Goal: Information Seeking & Learning: Check status

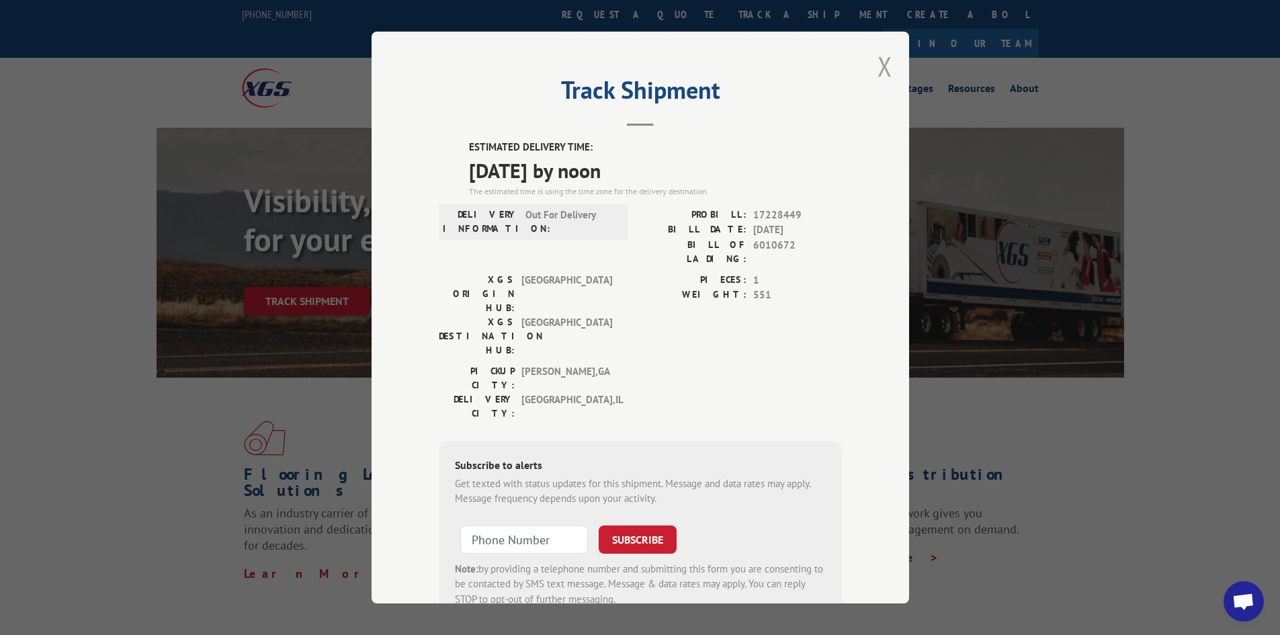
click at [882, 71] on button "Close modal" at bounding box center [885, 66] width 15 height 36
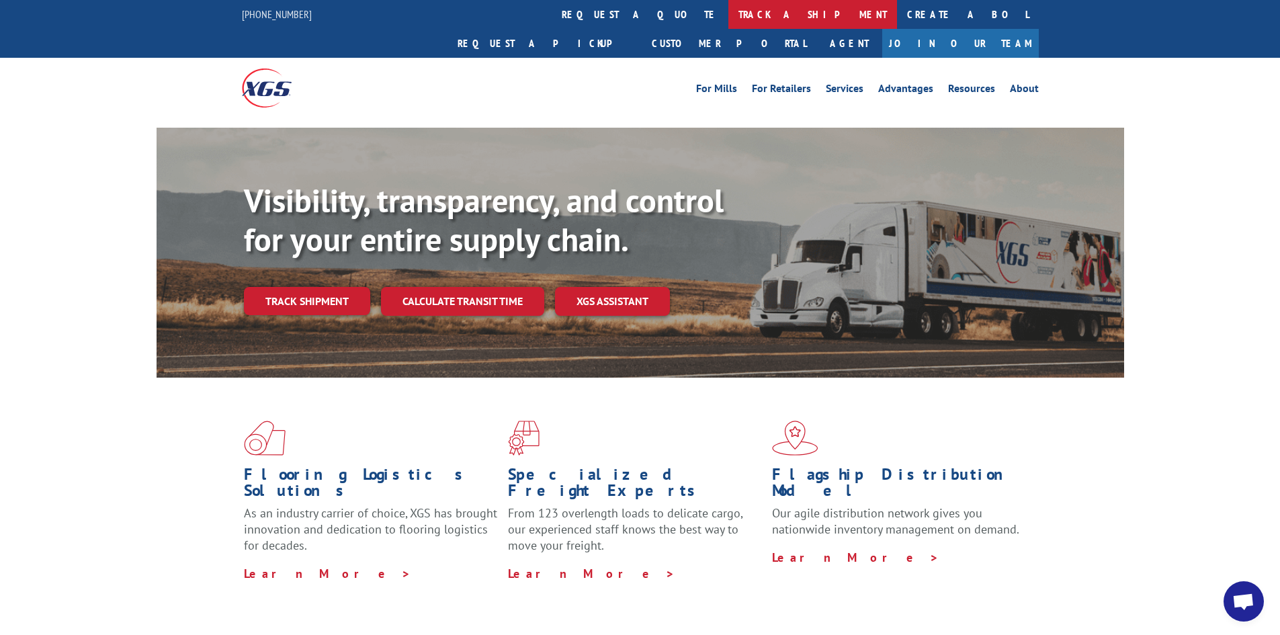
click at [728, 11] on link "track a shipment" at bounding box center [812, 14] width 169 height 29
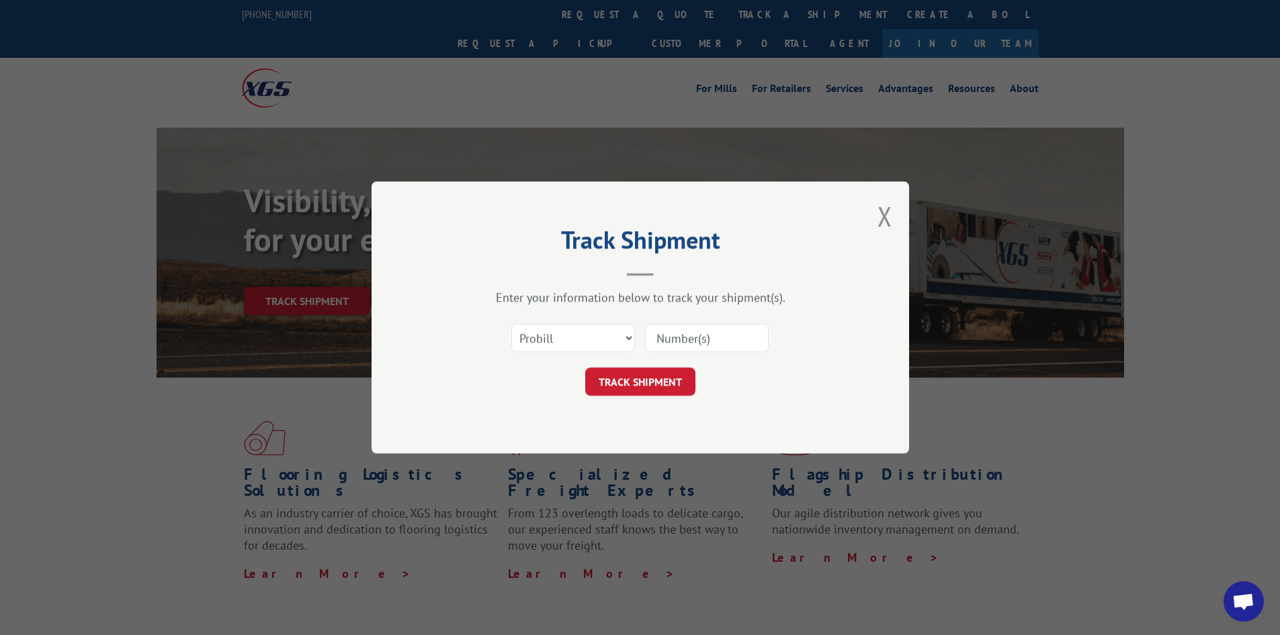
drag, startPoint x: 720, startPoint y: 338, endPoint x: 738, endPoint y: 333, distance: 19.4
click at [738, 333] on input at bounding box center [707, 338] width 124 height 28
type input "17228449"
click at [585, 368] on button "TRACK SHIPMENT" at bounding box center [640, 382] width 110 height 28
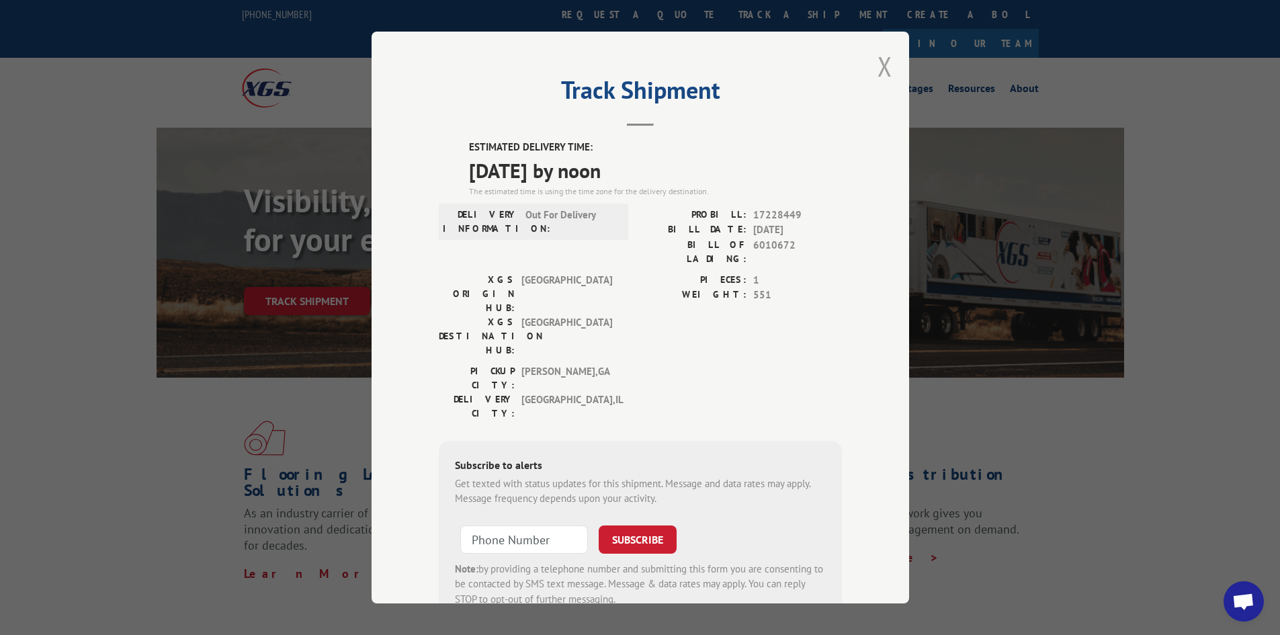
click at [880, 71] on button "Close modal" at bounding box center [885, 66] width 15 height 36
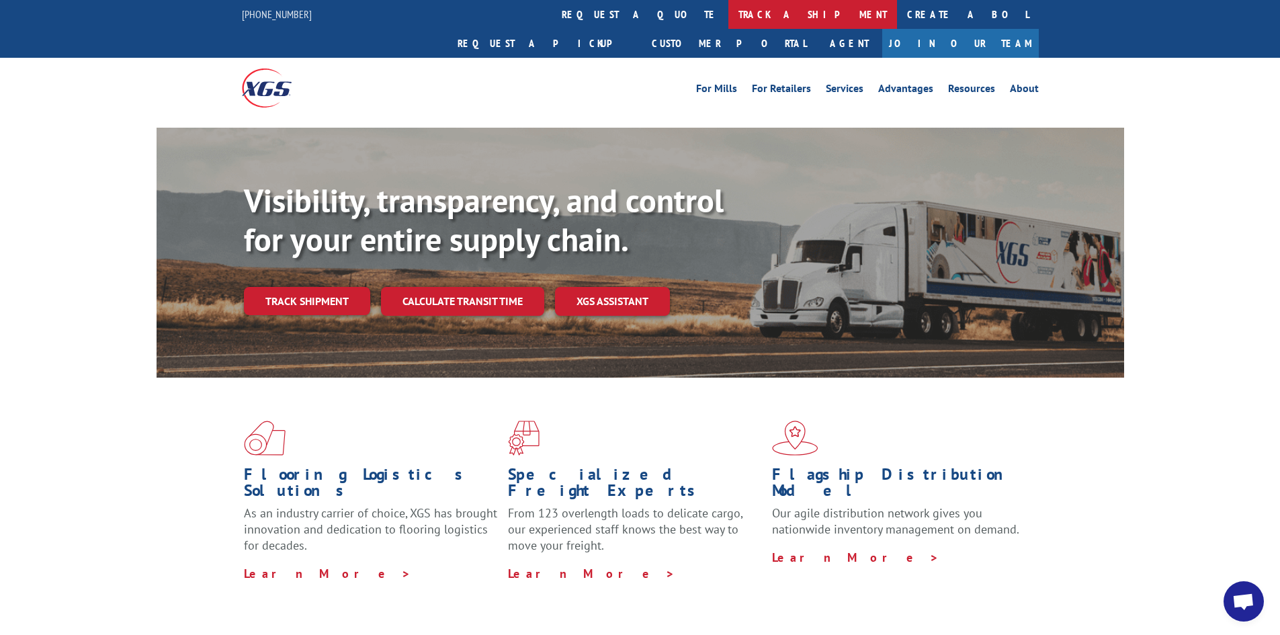
click at [728, 11] on link "track a shipment" at bounding box center [812, 14] width 169 height 29
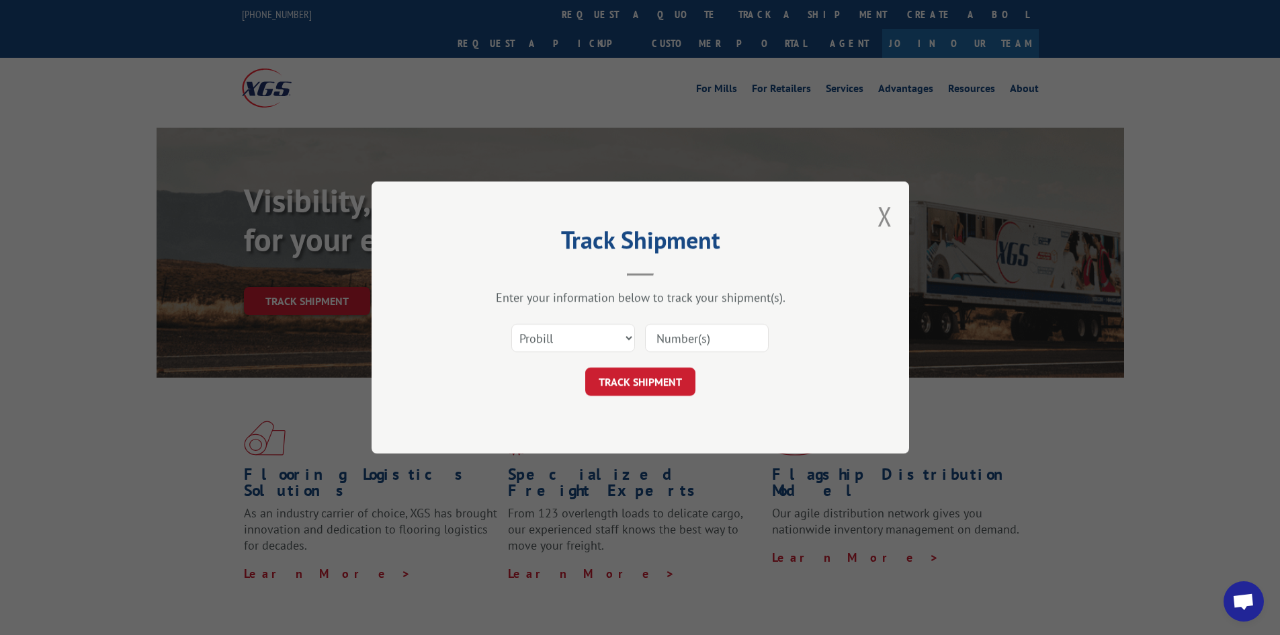
drag, startPoint x: 718, startPoint y: 338, endPoint x: 731, endPoint y: 339, distance: 12.8
click at [730, 338] on input at bounding box center [707, 338] width 124 height 28
type input "17469842"
click button "TRACK SHIPMENT" at bounding box center [640, 382] width 110 height 28
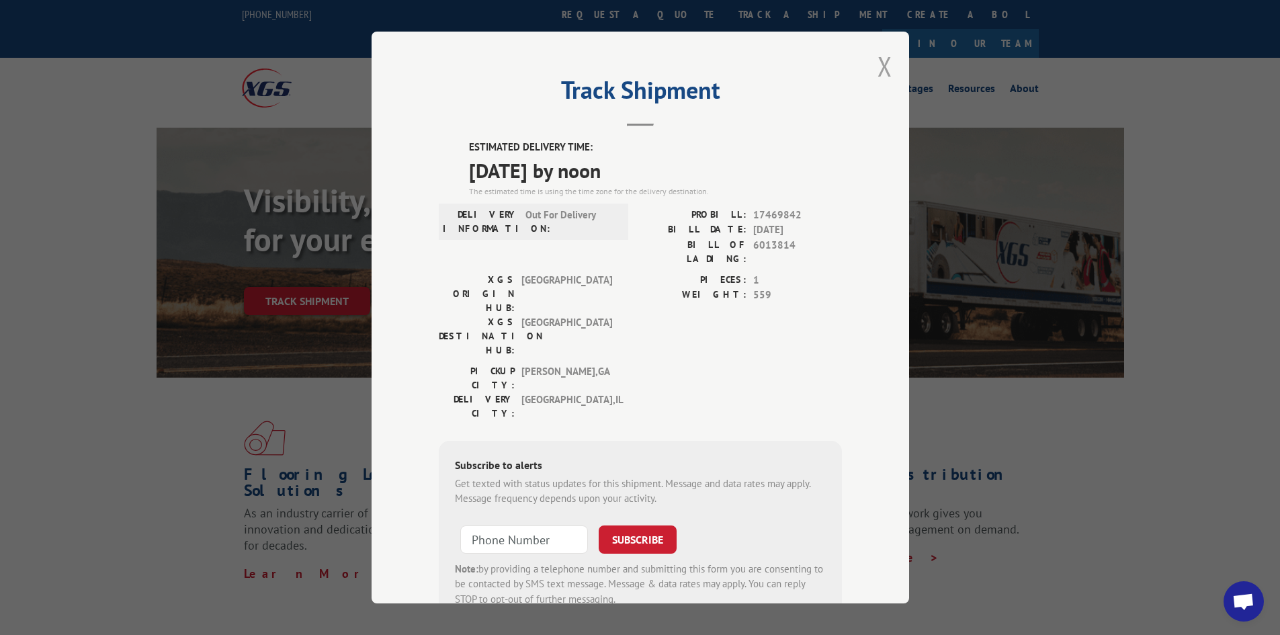
click at [880, 65] on button "Close modal" at bounding box center [885, 66] width 15 height 36
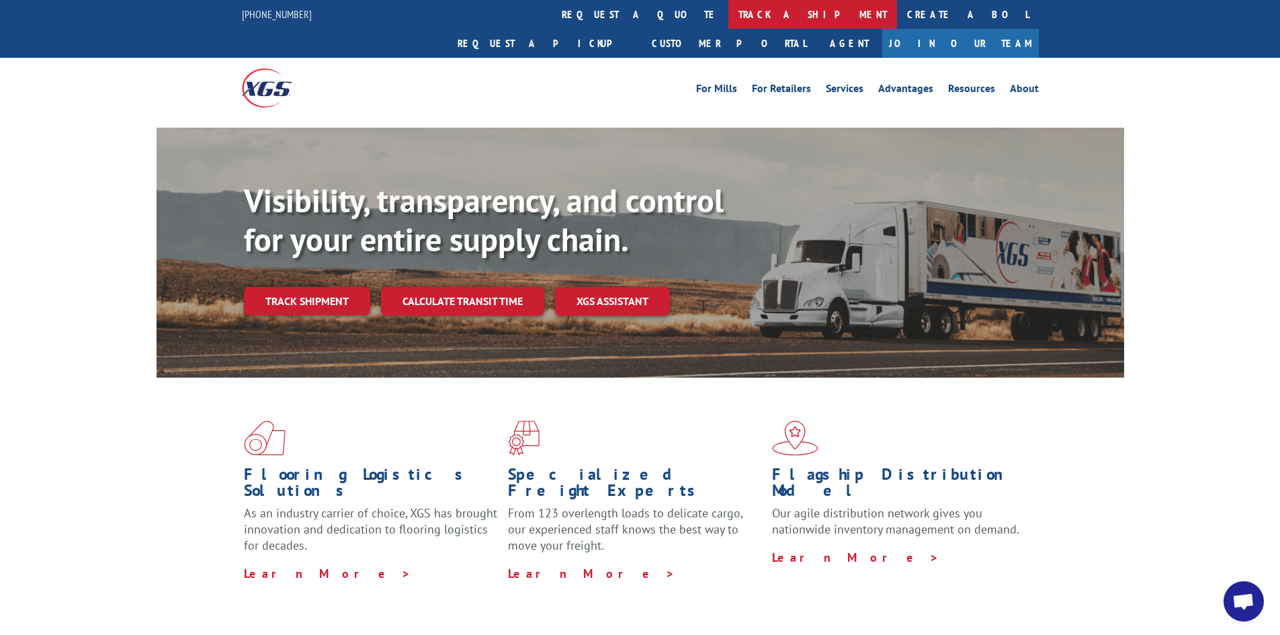
click at [728, 13] on link "track a shipment" at bounding box center [812, 14] width 169 height 29
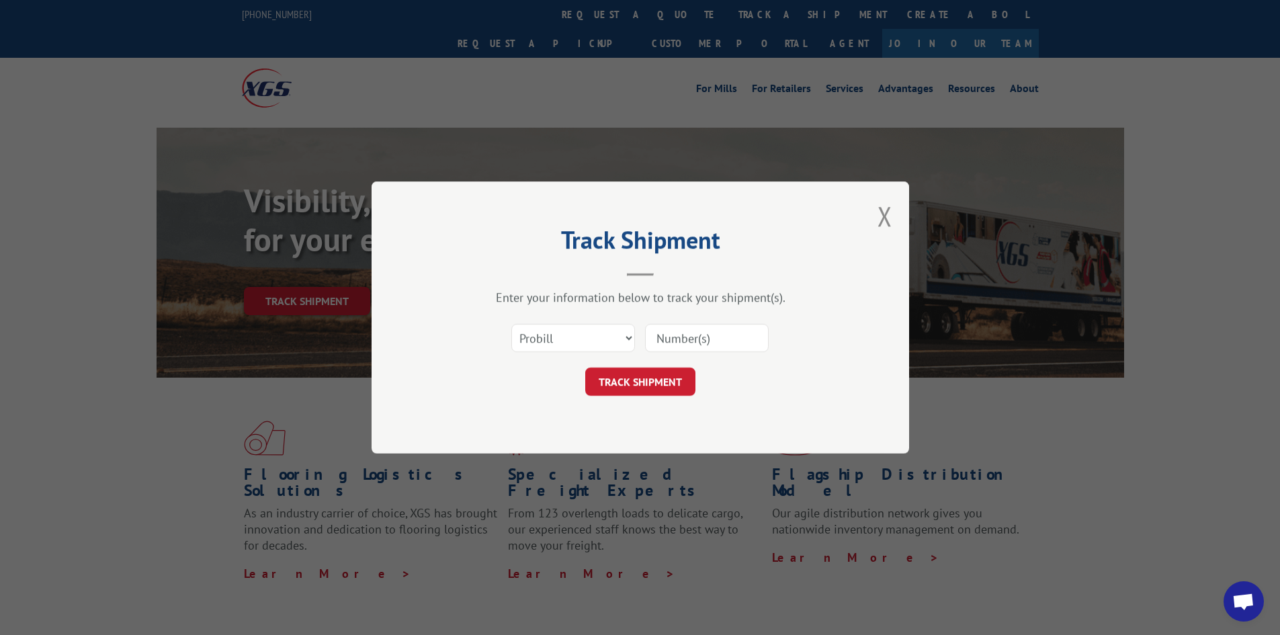
click at [729, 339] on input at bounding box center [707, 338] width 124 height 28
type input "4"
type input "1769843"
click button "TRACK SHIPMENT" at bounding box center [640, 382] width 110 height 28
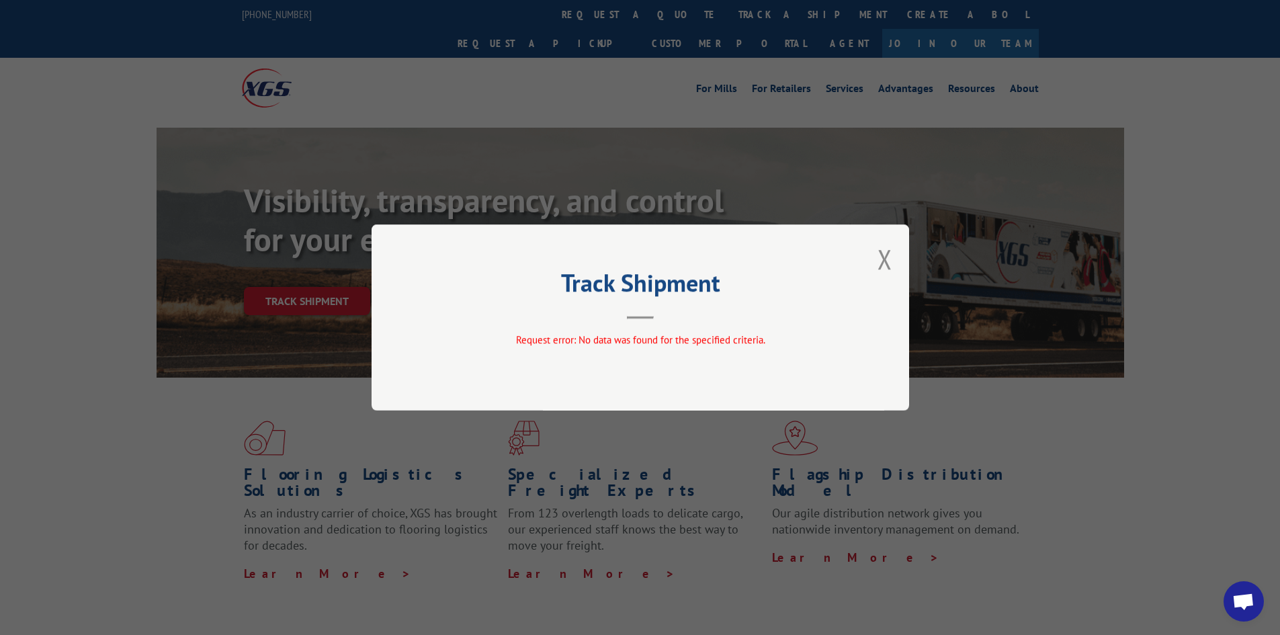
drag, startPoint x: 883, startPoint y: 257, endPoint x: 720, endPoint y: 166, distance: 186.2
click at [882, 256] on button "Close modal" at bounding box center [885, 259] width 15 height 36
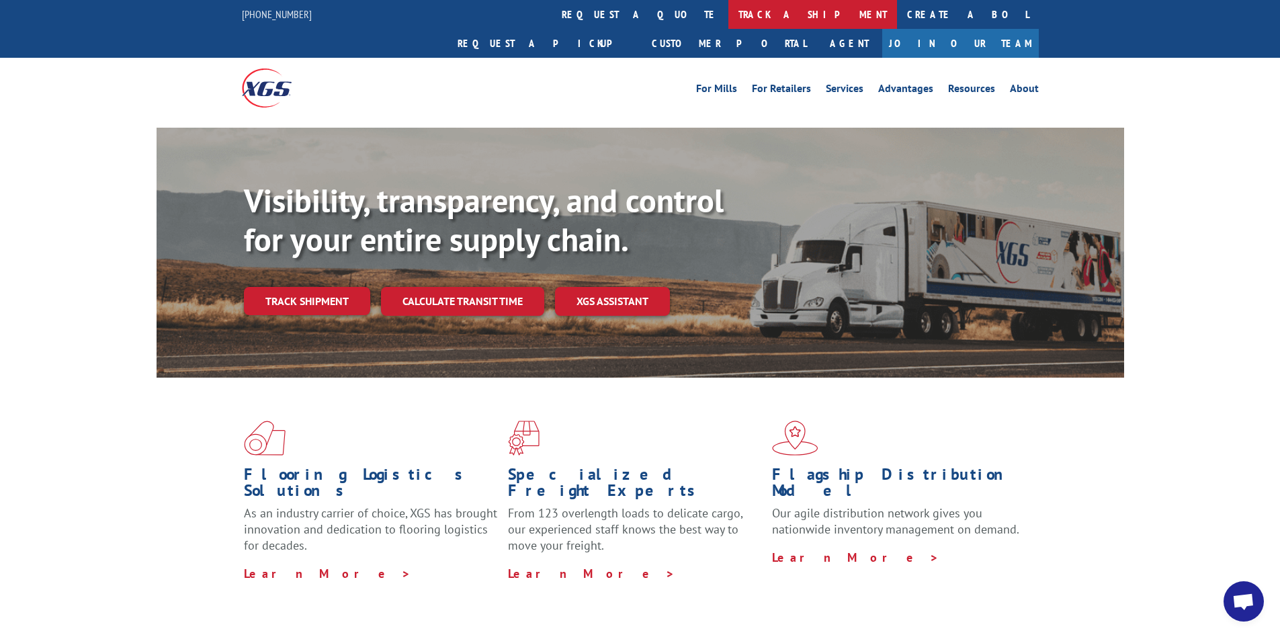
click at [728, 17] on link "track a shipment" at bounding box center [812, 14] width 169 height 29
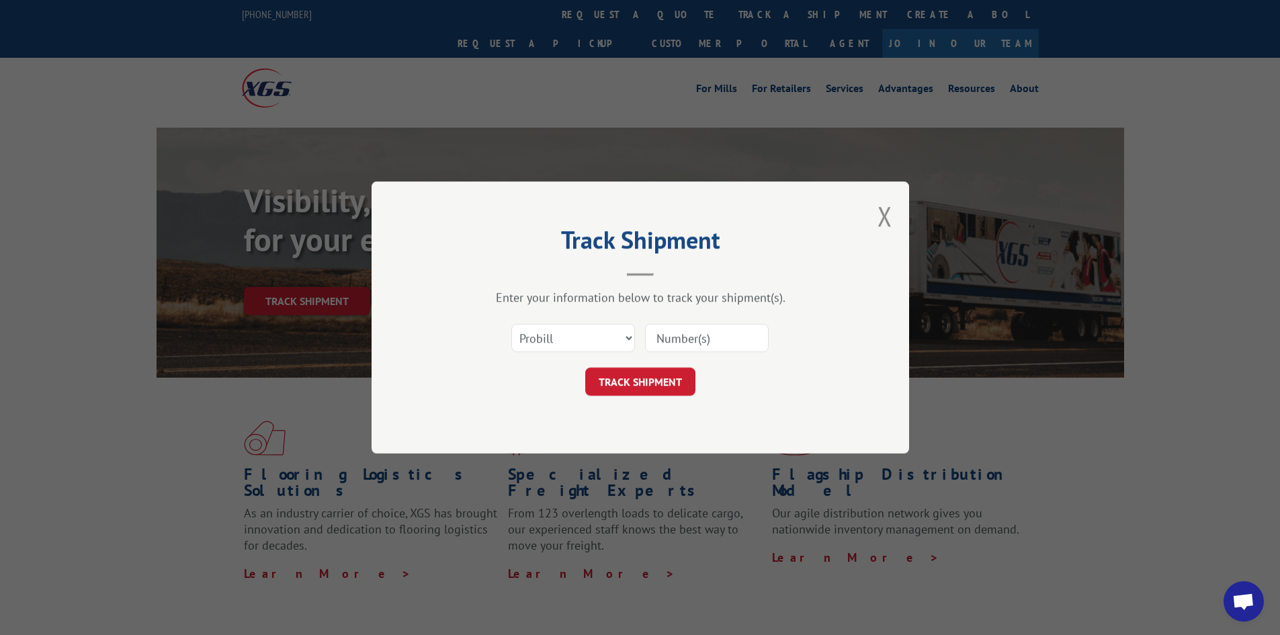
click at [693, 334] on input at bounding box center [707, 338] width 124 height 28
type input "17469843"
click button "TRACK SHIPMENT" at bounding box center [640, 382] width 110 height 28
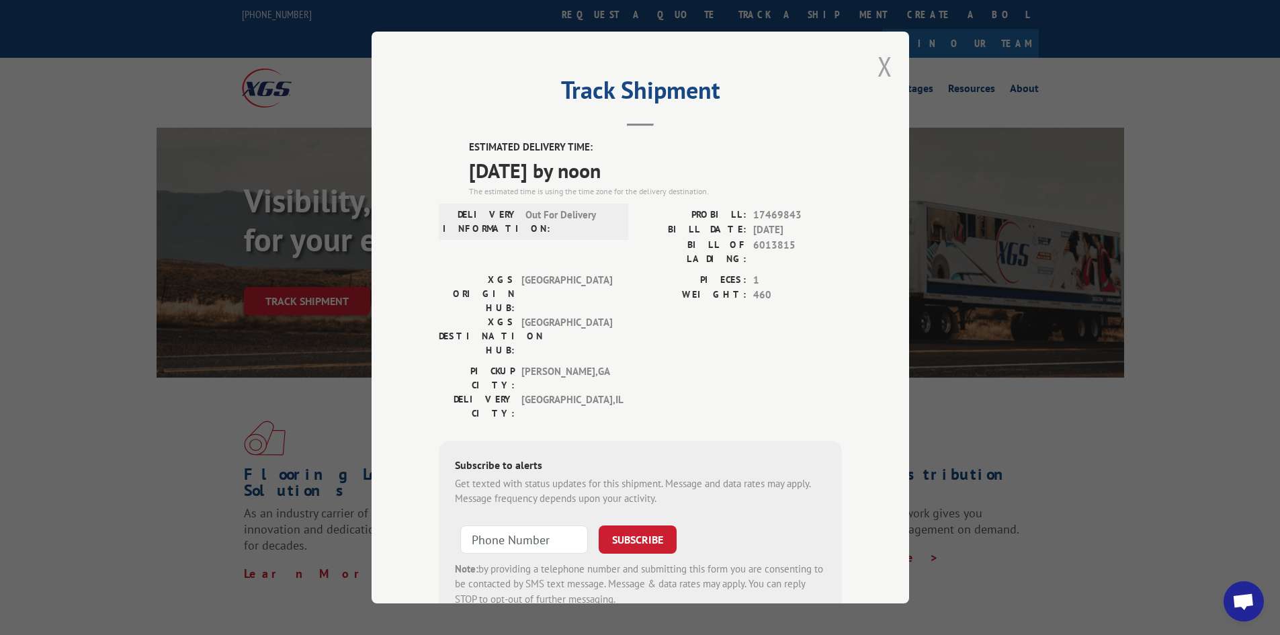
click at [882, 63] on button "Close modal" at bounding box center [885, 66] width 15 height 36
